Goal: Task Accomplishment & Management: Use online tool/utility

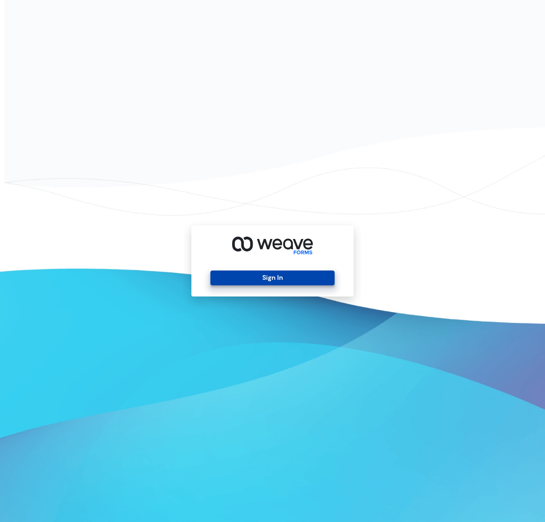
click at [282, 281] on button "Sign In" at bounding box center [273, 277] width 124 height 15
